Goal: Communication & Community: Participate in discussion

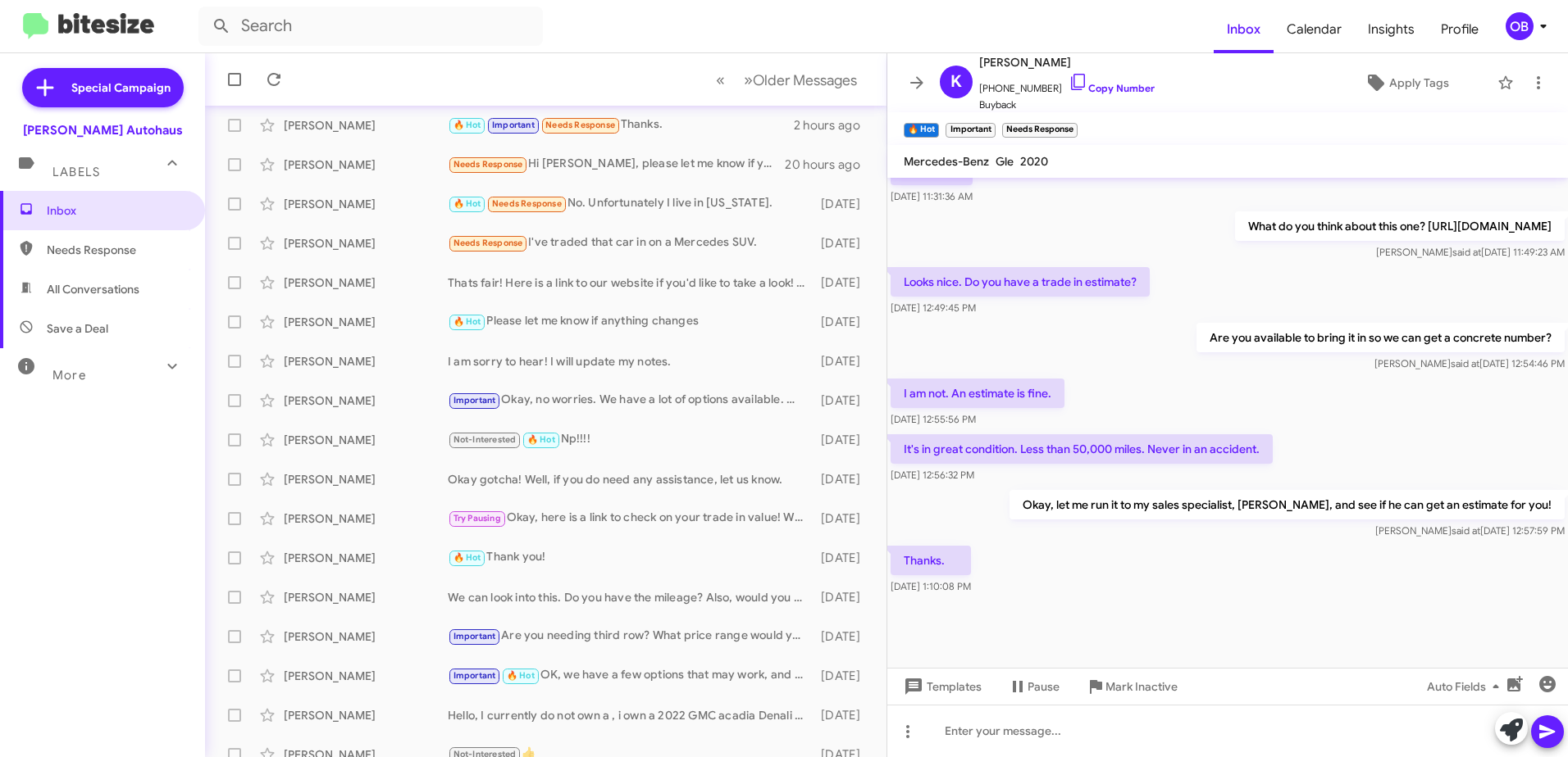
scroll to position [194, 0]
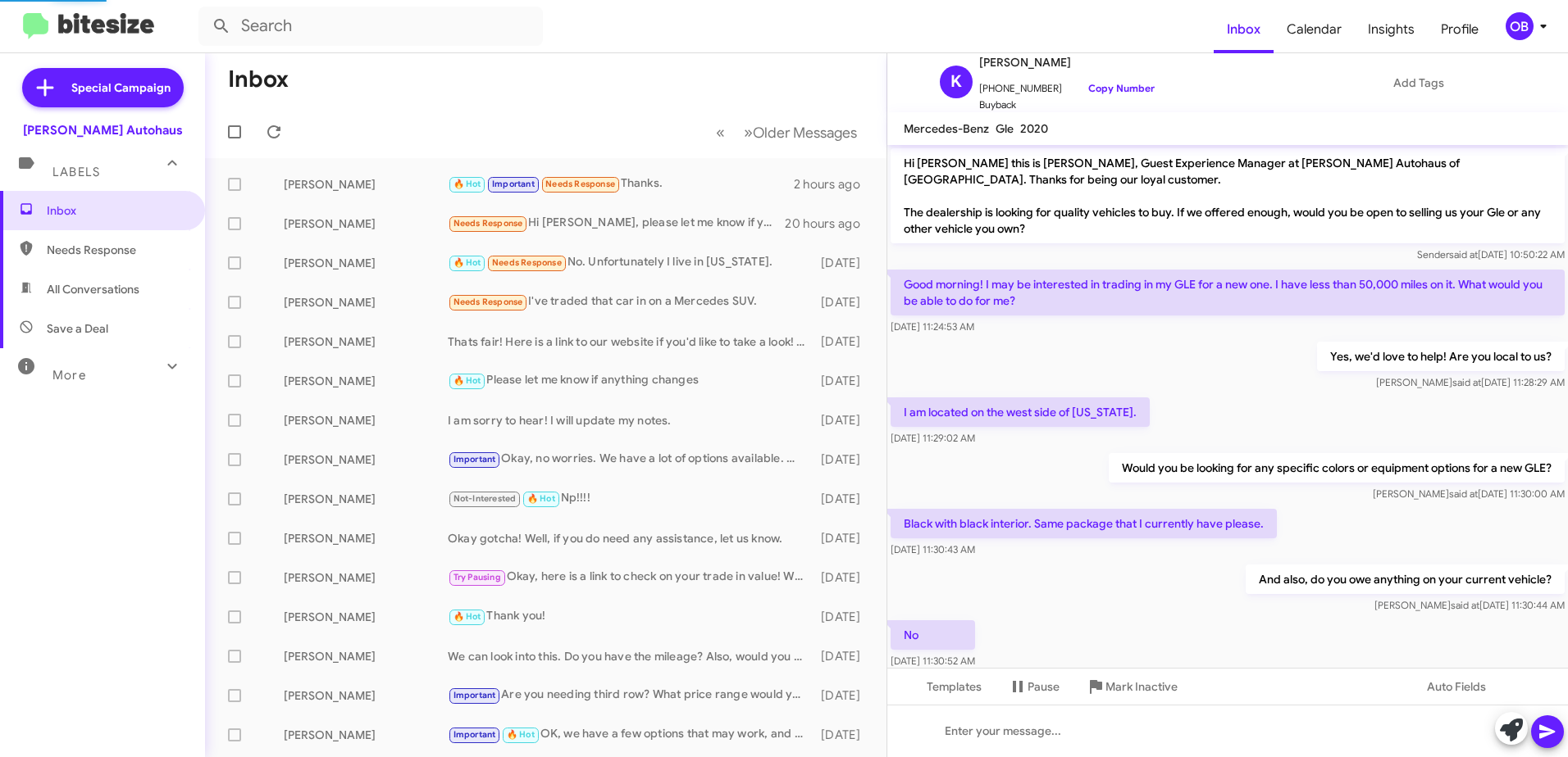
scroll to position [593, 0]
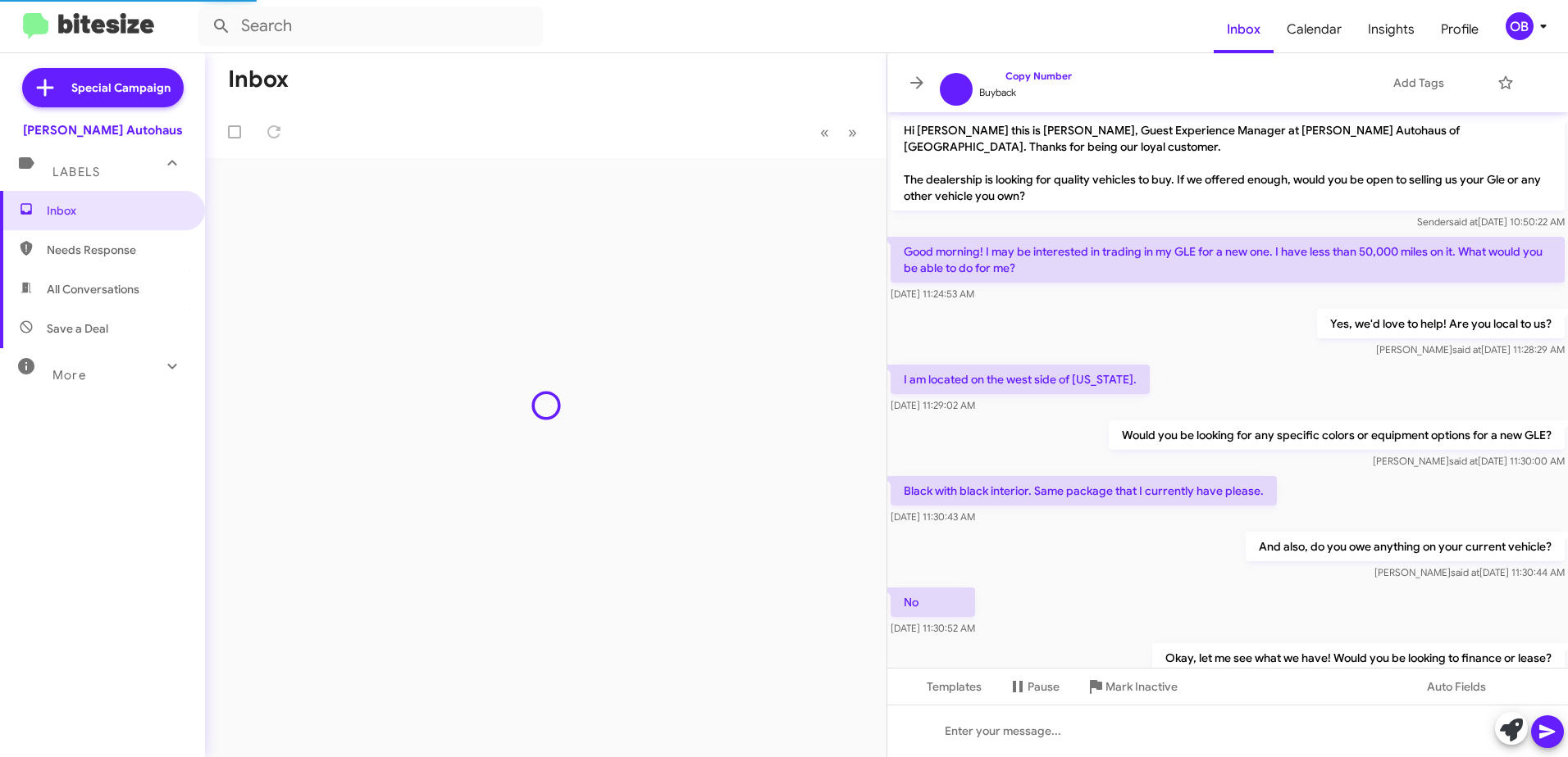
scroll to position [560, 0]
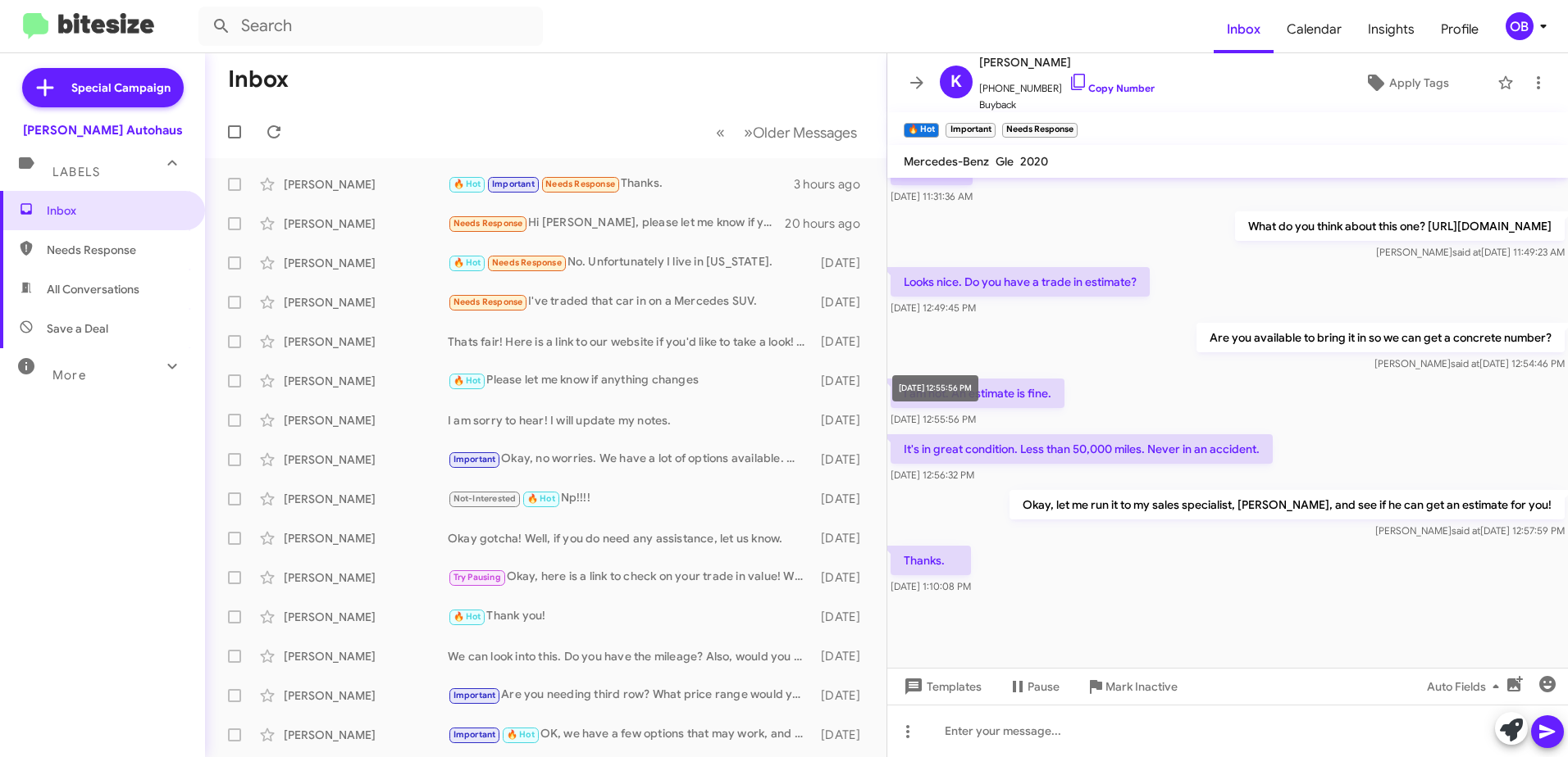
scroll to position [625, 0]
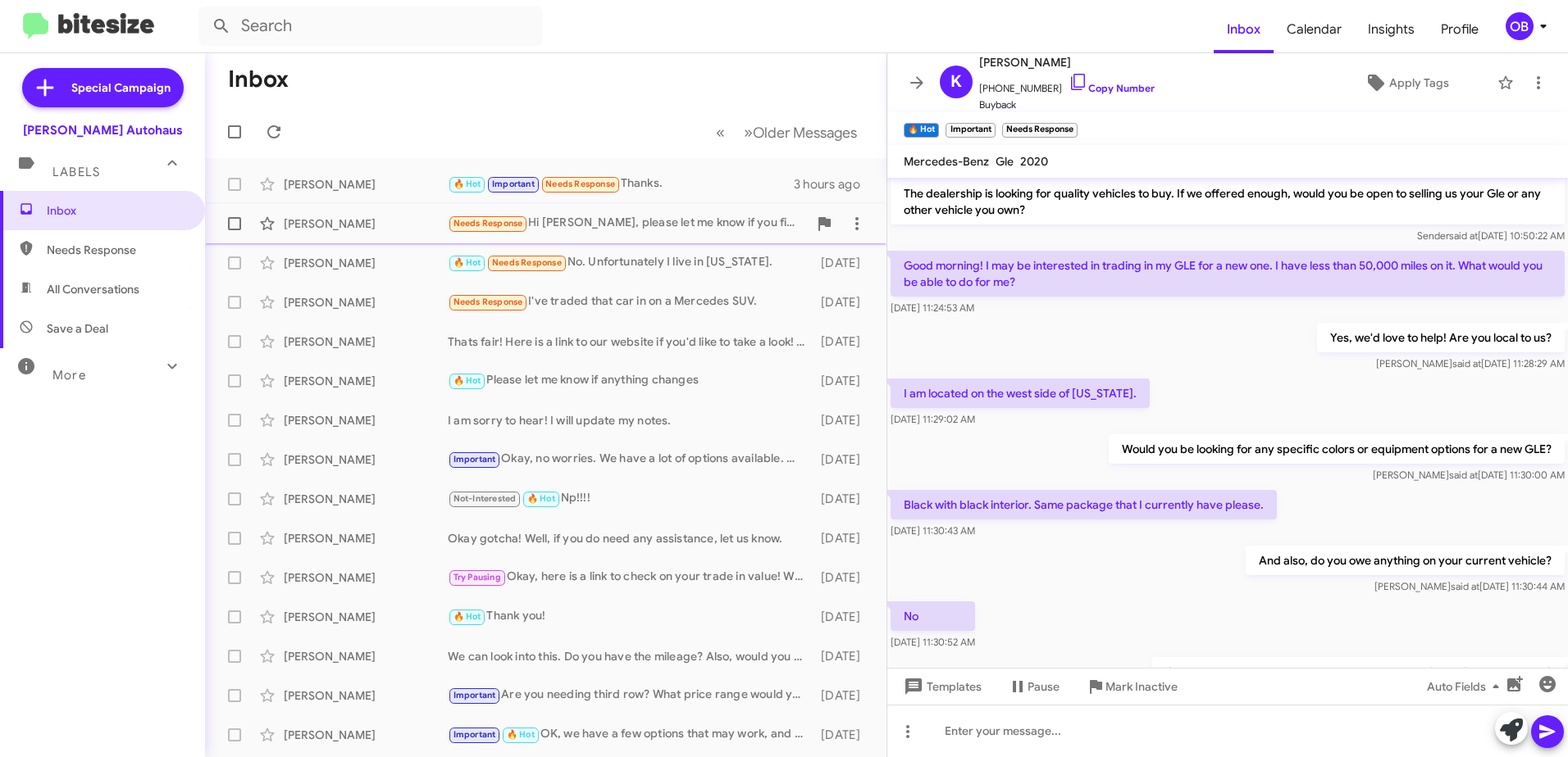
scroll to position [163, 0]
